Goal: Information Seeking & Learning: Learn about a topic

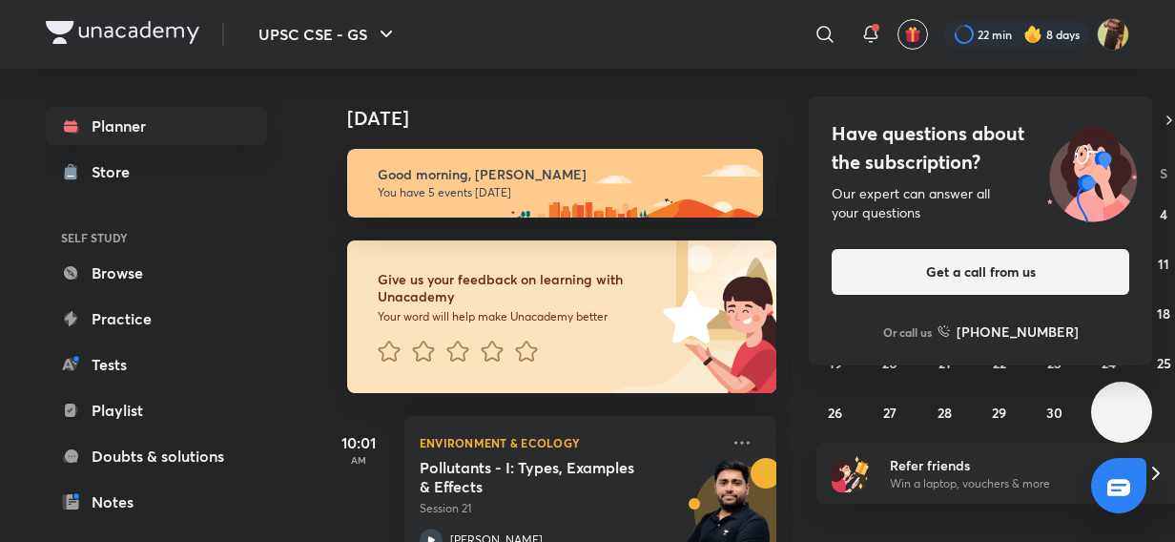
drag, startPoint x: 835, startPoint y: 39, endPoint x: 729, endPoint y: 48, distance: 107.1
click at [835, 40] on div at bounding box center [825, 34] width 38 height 38
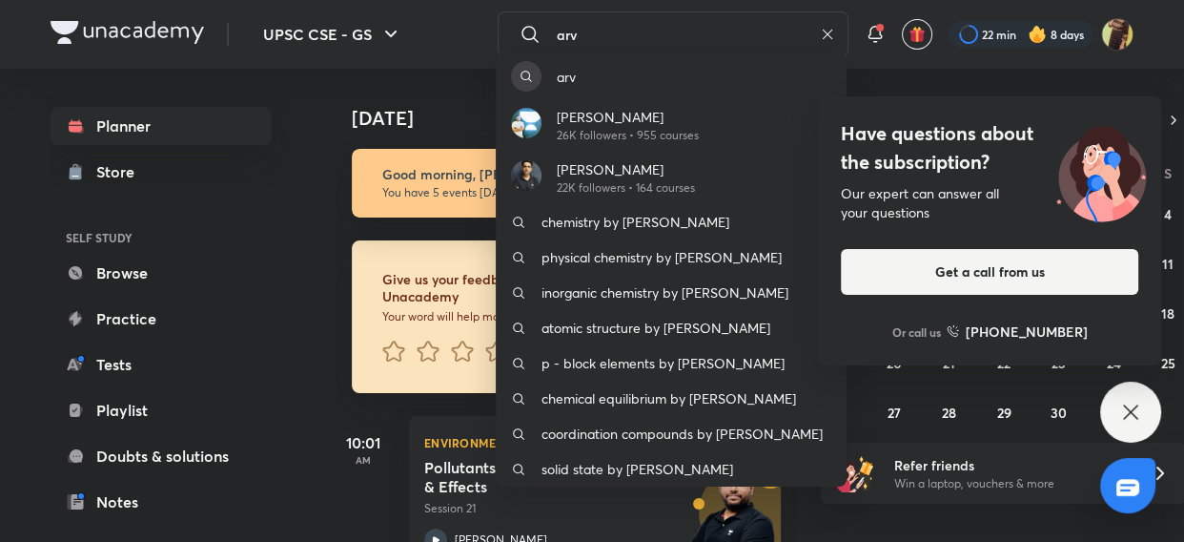
type input "arv"
click at [610, 108] on p "Arvindsingh Rajpurohit" at bounding box center [628, 117] width 142 height 20
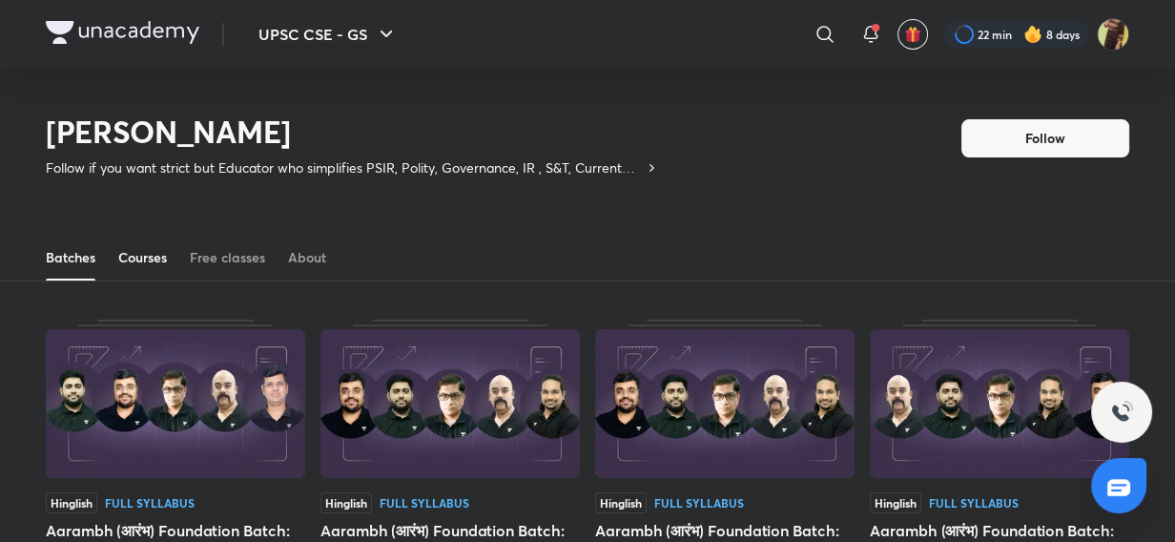
scroll to position [83, 0]
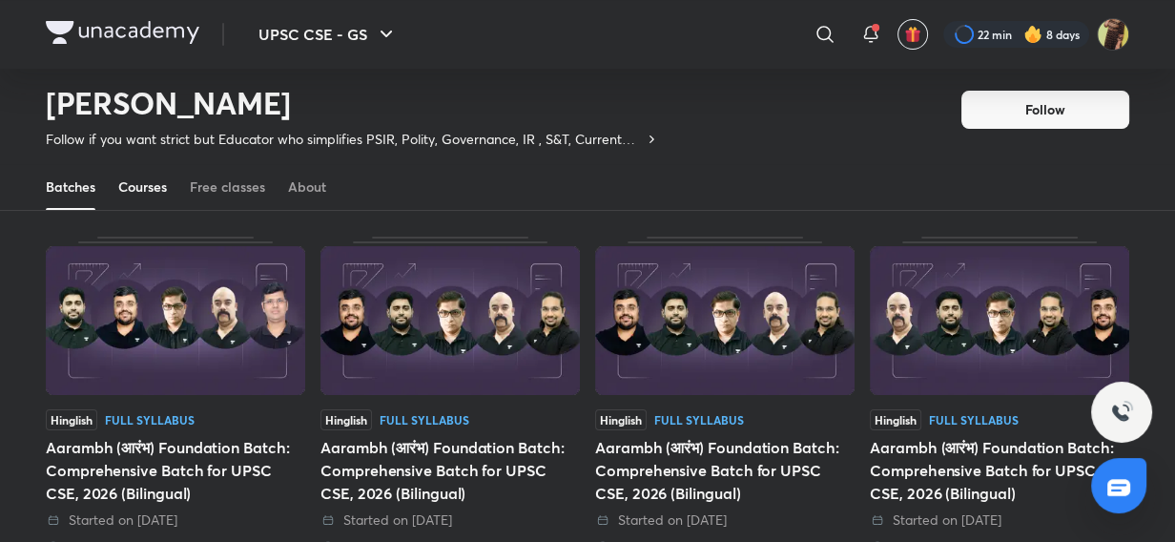
click at [141, 185] on div "Courses" at bounding box center [142, 186] width 49 height 19
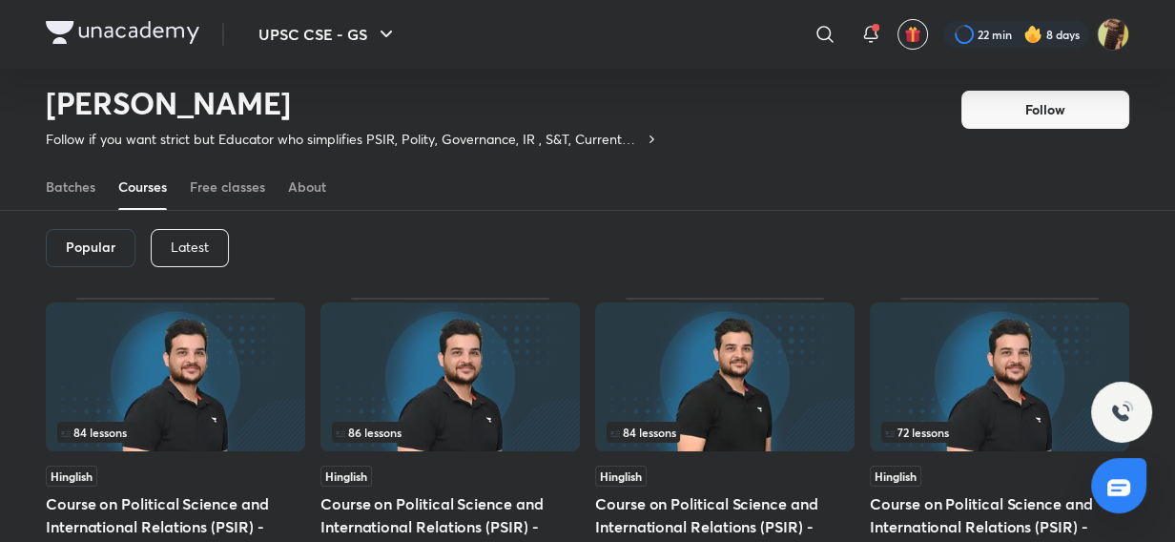
click at [163, 253] on div "Latest" at bounding box center [190, 248] width 78 height 38
click at [216, 255] on div "Latest" at bounding box center [188, 248] width 79 height 38
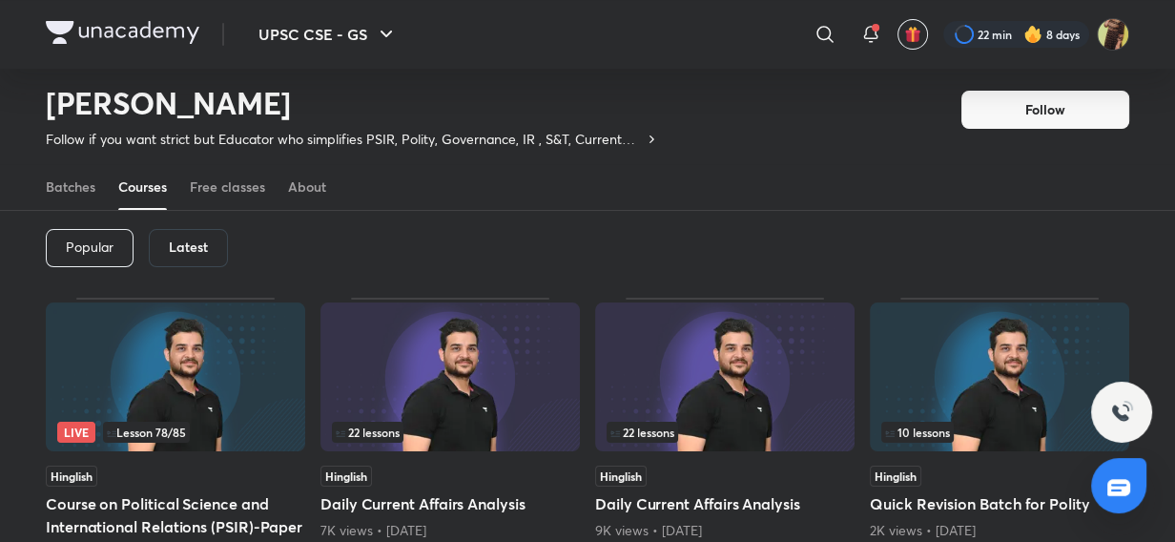
scroll to position [141, 0]
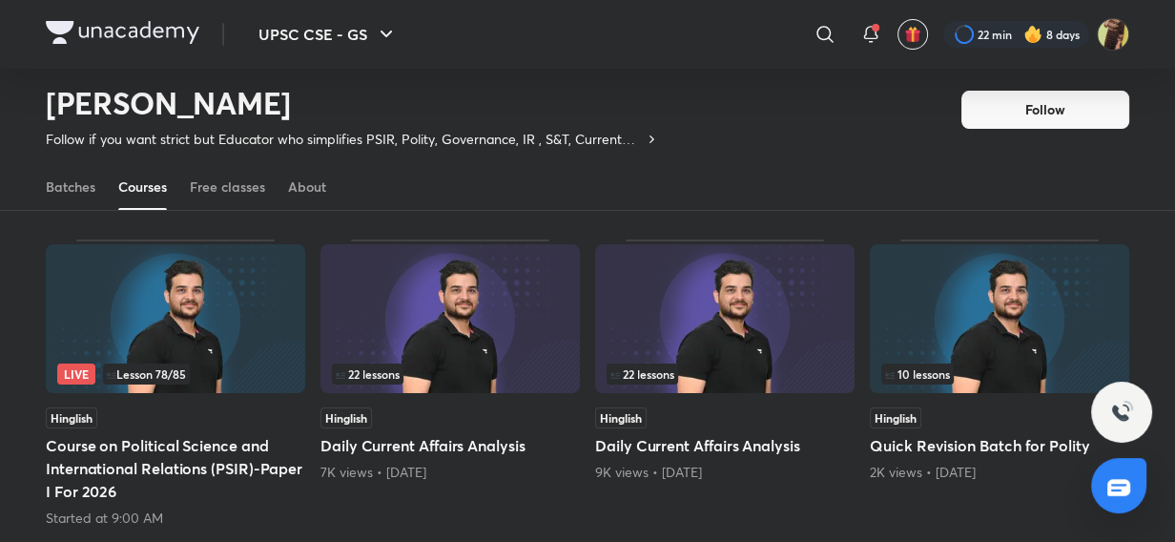
click at [226, 300] on img at bounding box center [175, 318] width 259 height 149
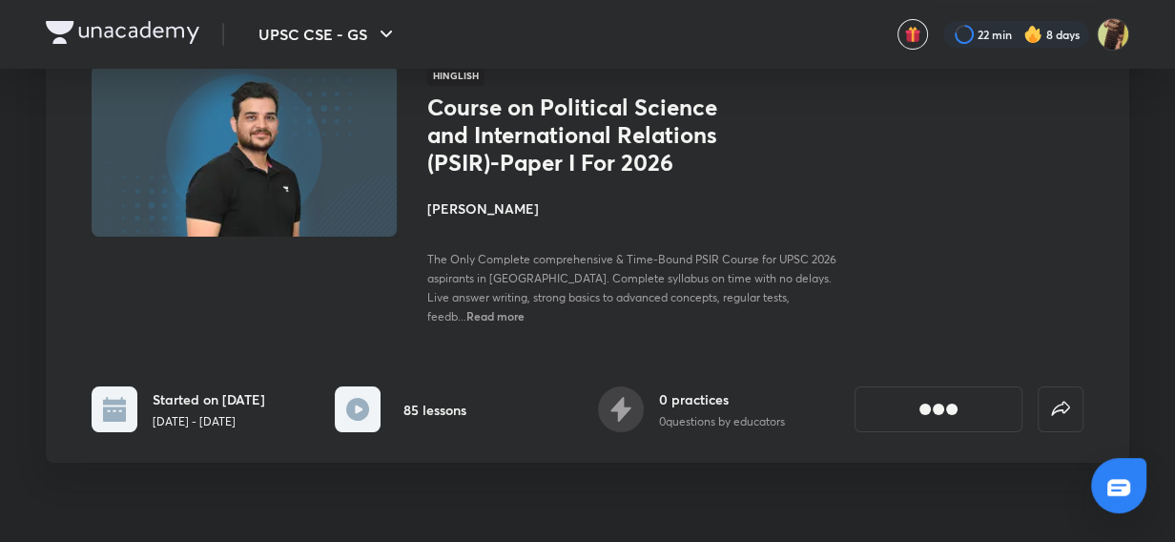
click at [234, 238] on img at bounding box center [244, 150] width 311 height 175
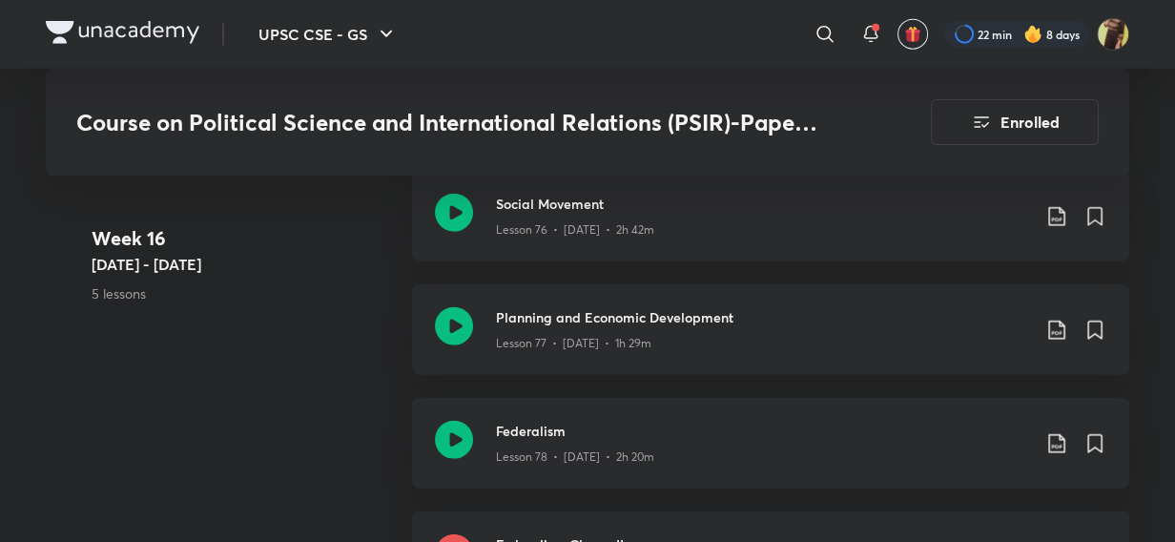
scroll to position [10852, 0]
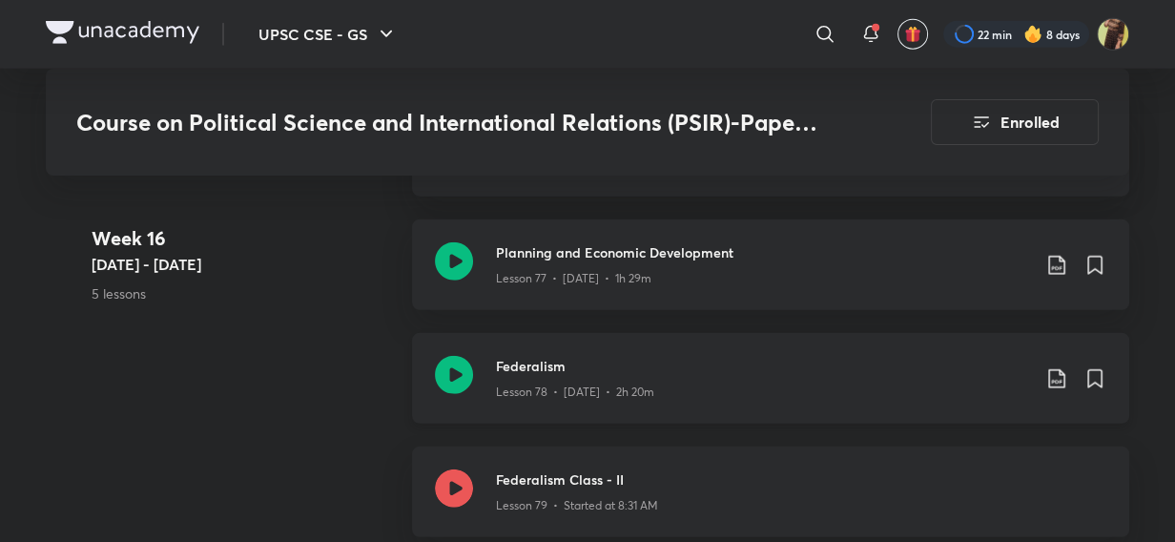
click at [461, 356] on icon at bounding box center [454, 375] width 38 height 38
